Goal: Task Accomplishment & Management: Manage account settings

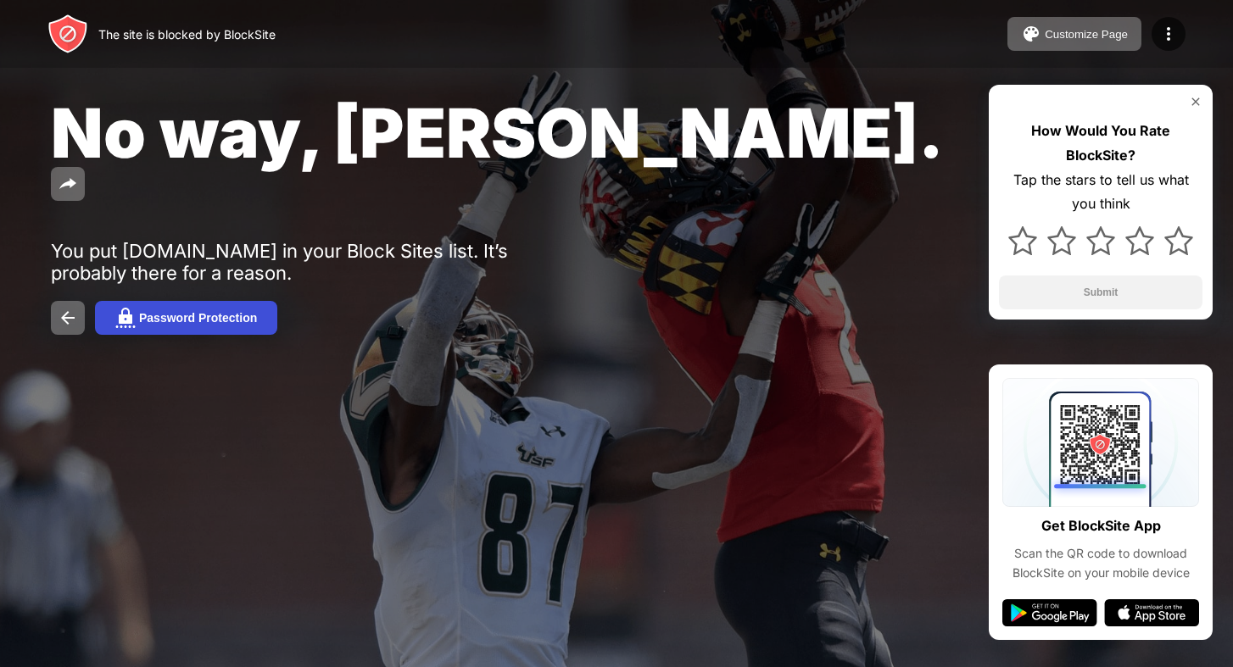
click at [149, 311] on div "Password Protection" at bounding box center [198, 318] width 118 height 14
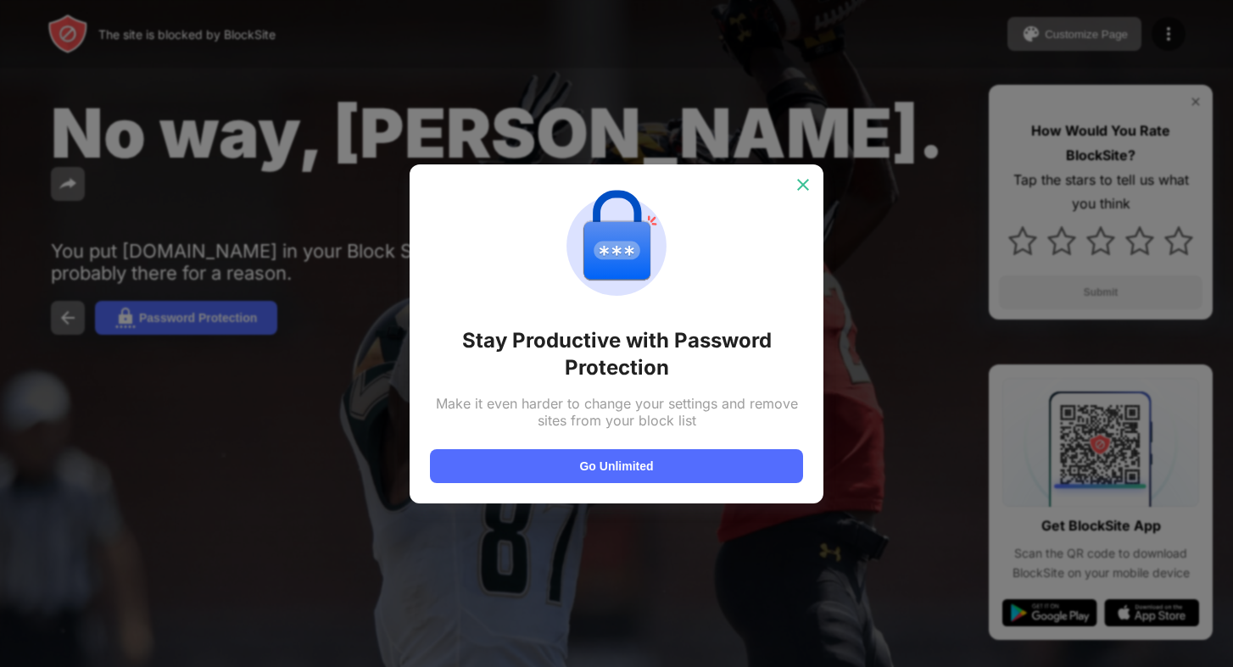
click at [795, 184] on img at bounding box center [803, 184] width 17 height 17
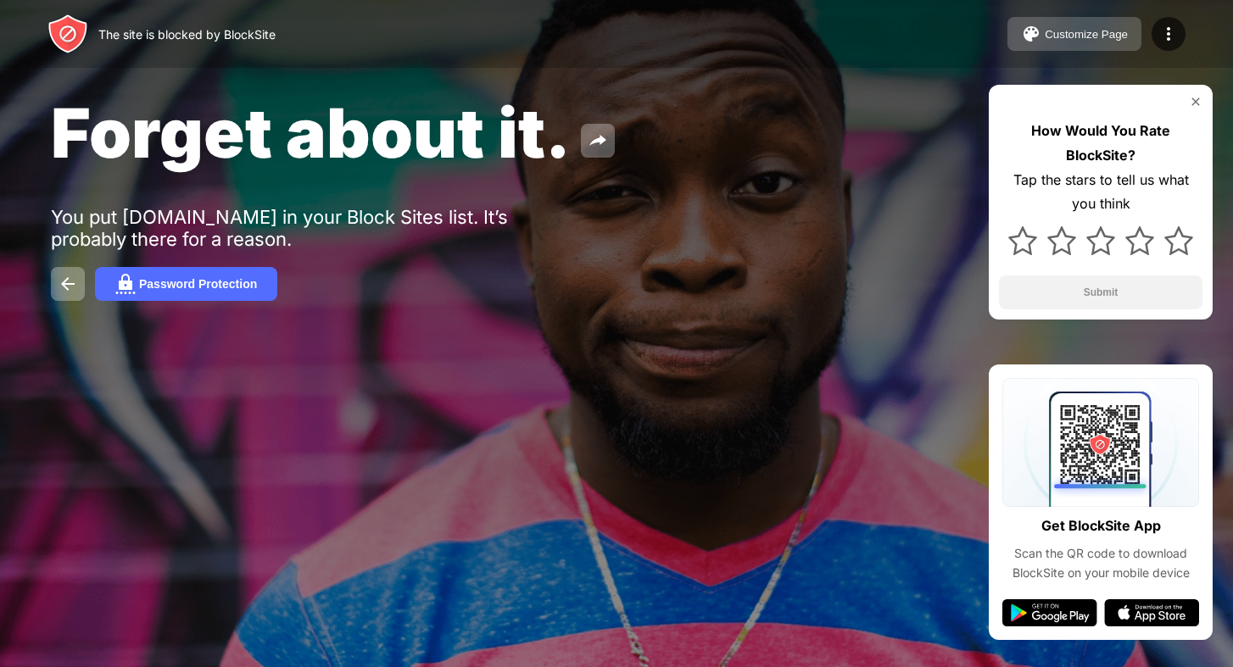
click at [1105, 34] on div "Customize Page" at bounding box center [1086, 34] width 83 height 13
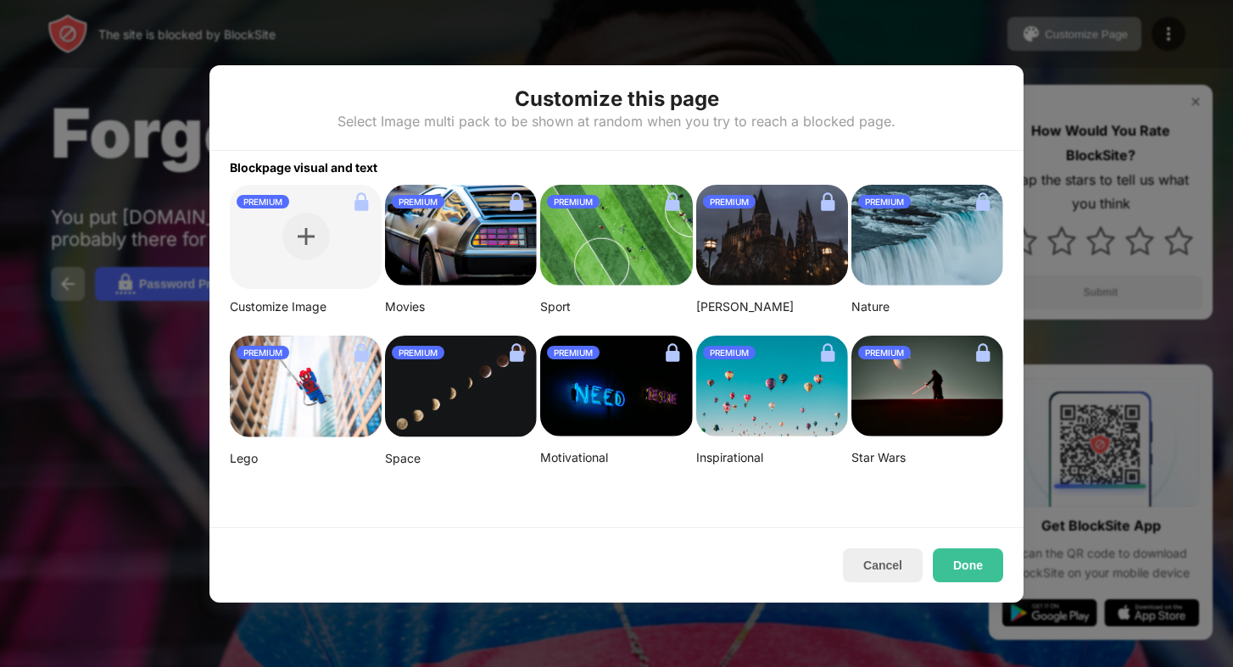
click at [875, 40] on div at bounding box center [616, 333] width 1233 height 667
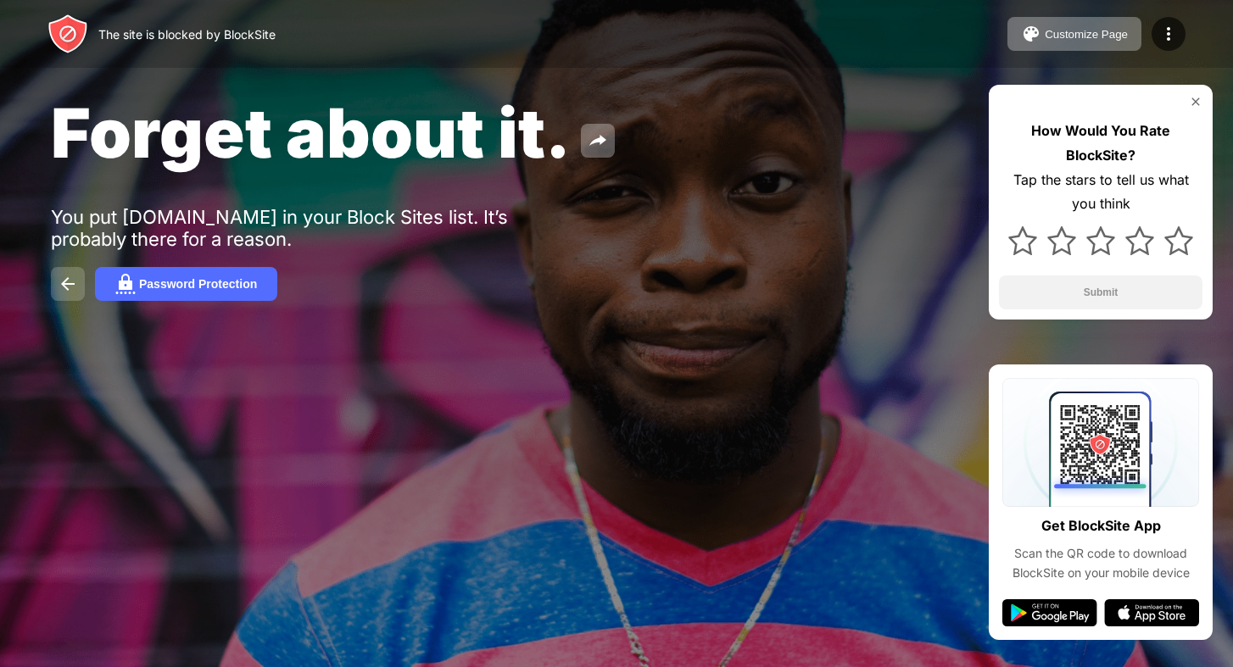
click at [70, 291] on img at bounding box center [68, 284] width 20 height 20
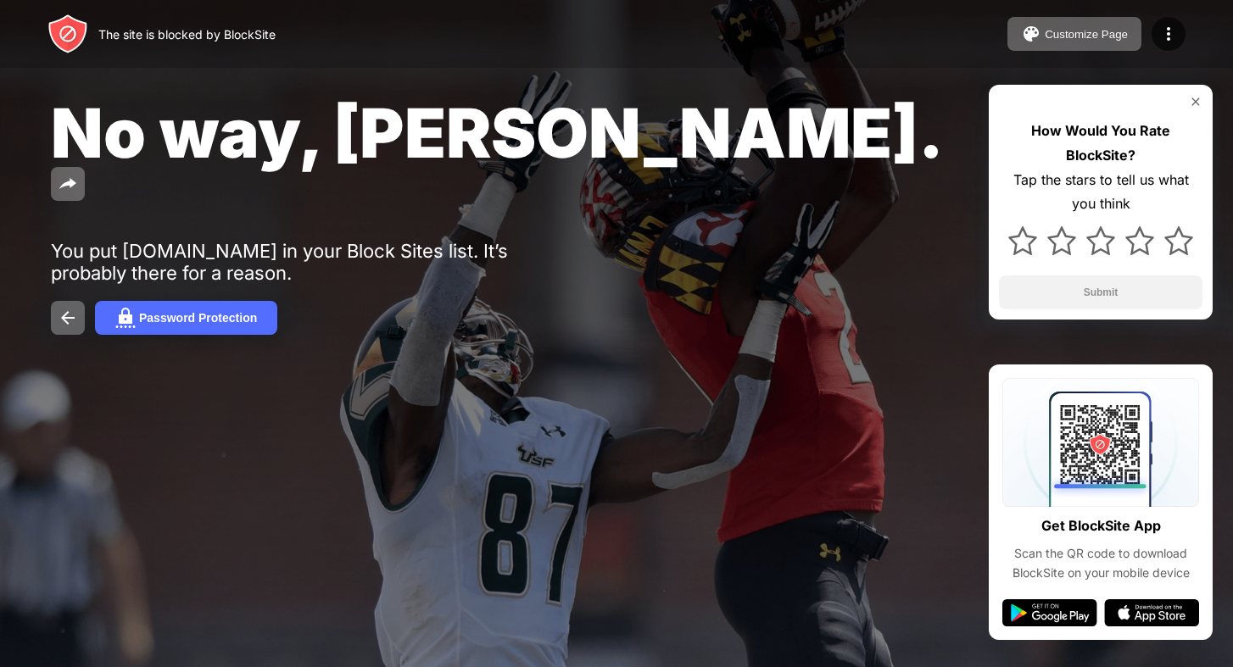
click at [1169, 35] on img at bounding box center [1168, 34] width 20 height 20
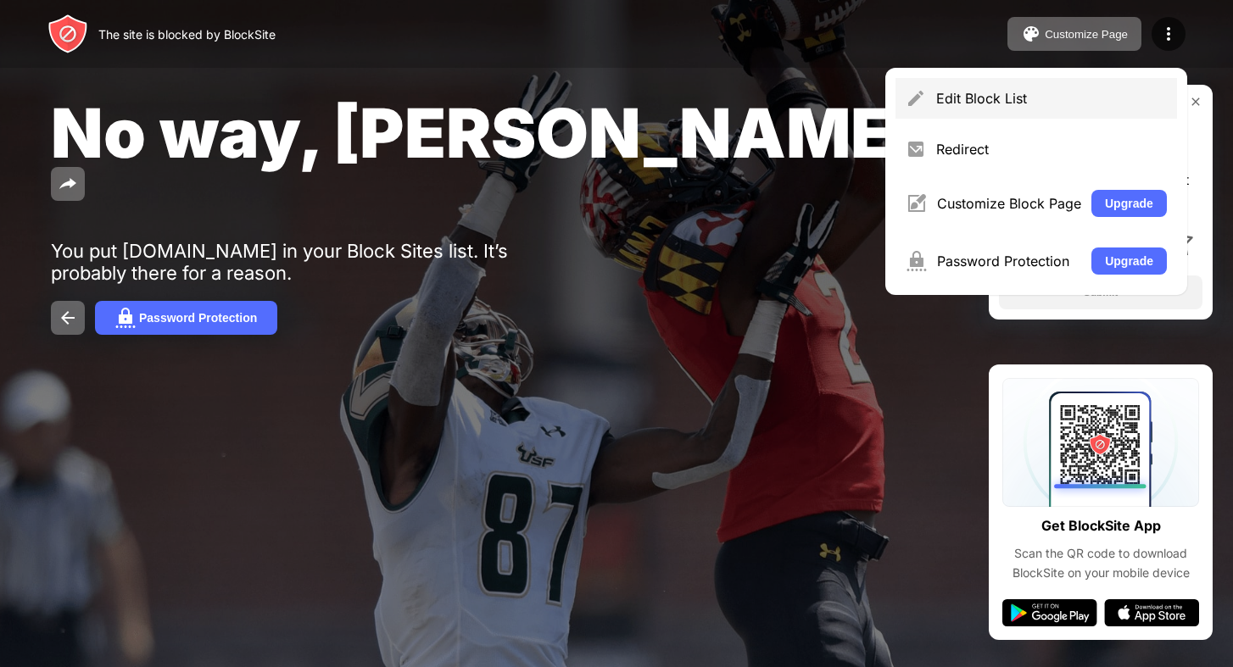
click at [995, 111] on div "Edit Block List" at bounding box center [1037, 98] width 282 height 41
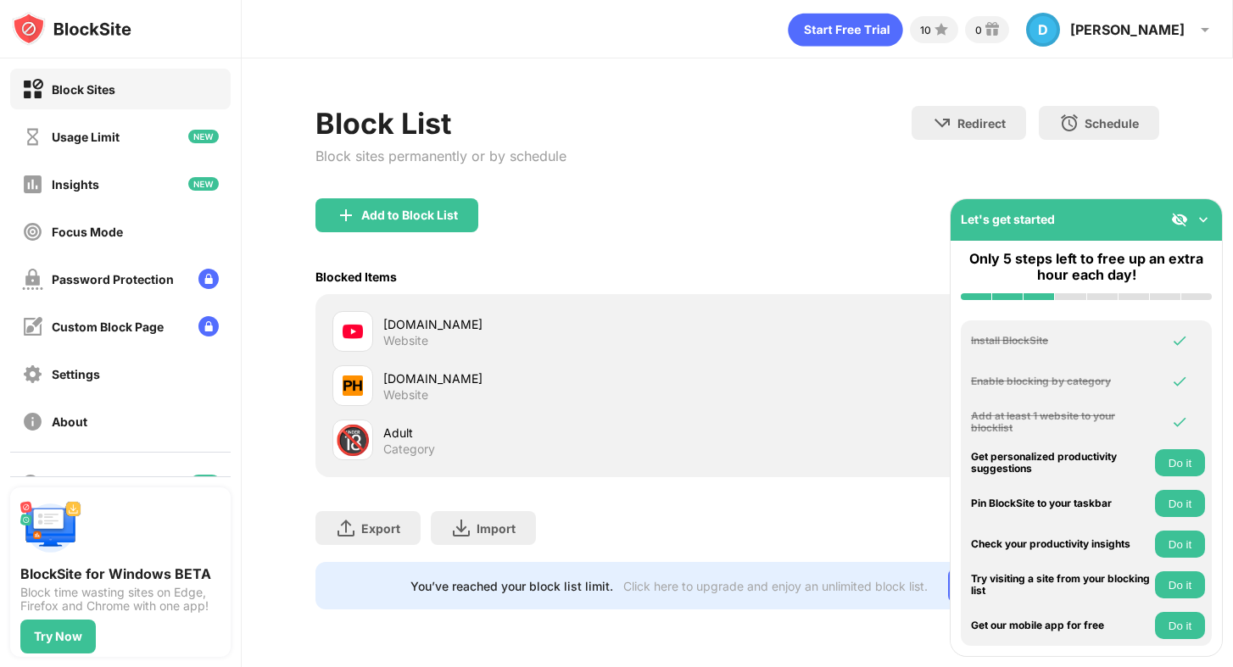
click at [701, 336] on div "youtube.com Website" at bounding box center [560, 331] width 354 height 33
click at [354, 337] on img at bounding box center [353, 331] width 20 height 20
click at [1208, 219] on img at bounding box center [1203, 219] width 17 height 17
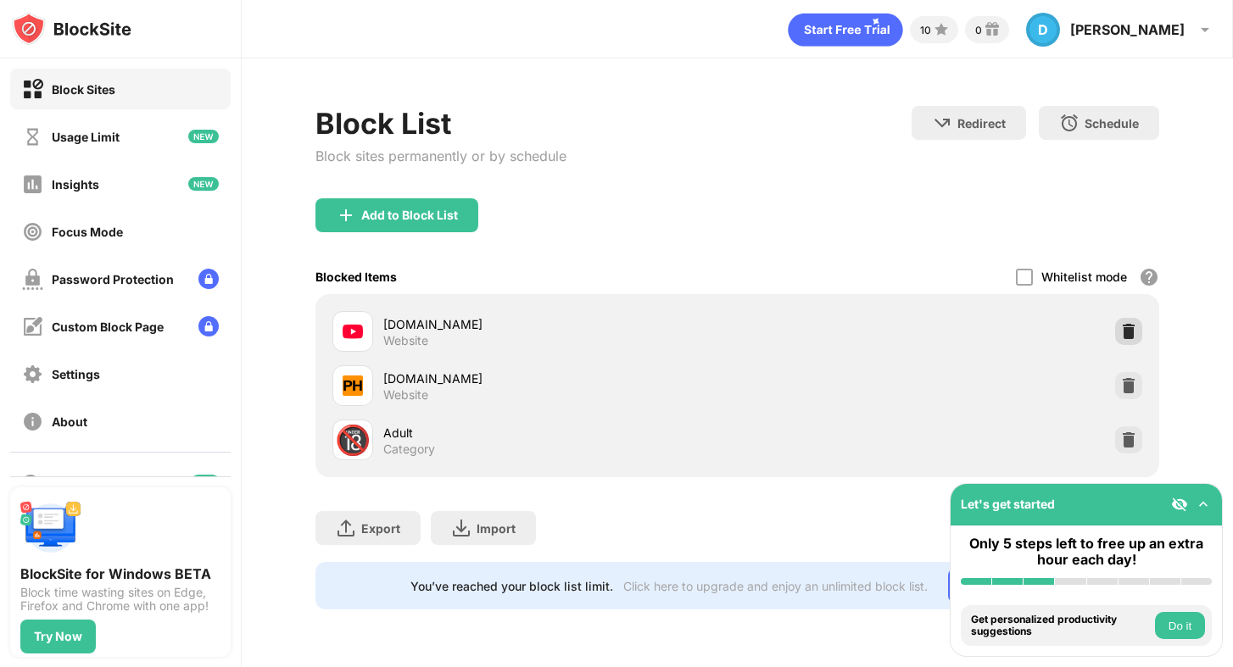
click at [1130, 330] on img at bounding box center [1128, 331] width 17 height 17
